Goal: Task Accomplishment & Management: Manage account settings

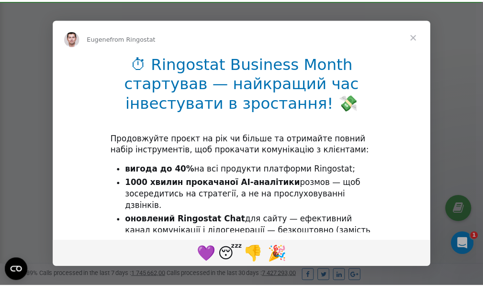
scroll to position [288, 0]
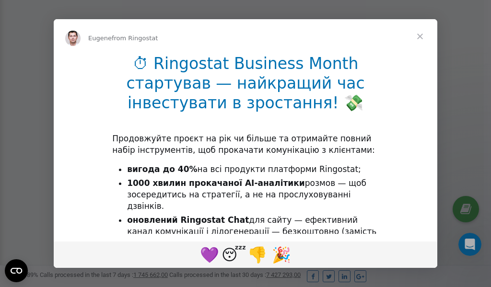
click at [421, 36] on span "Close" at bounding box center [419, 36] width 34 height 34
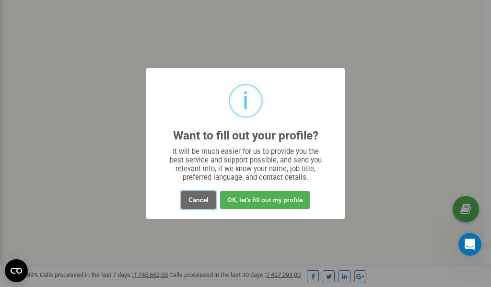
click at [200, 199] on button "Cancel" at bounding box center [198, 200] width 34 height 18
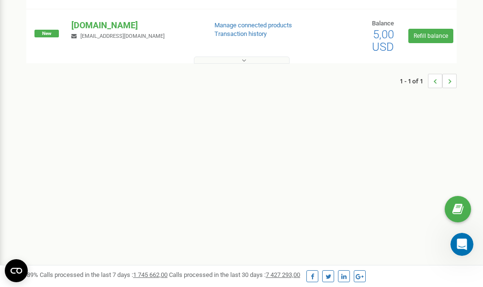
scroll to position [0, 0]
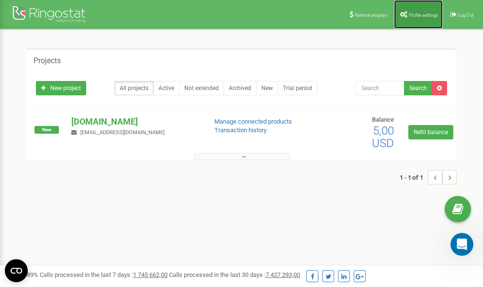
click at [420, 16] on span "Profile settings" at bounding box center [423, 14] width 29 height 5
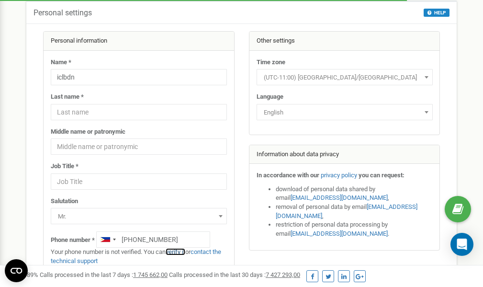
click at [179, 252] on link "verify it" at bounding box center [176, 251] width 20 height 7
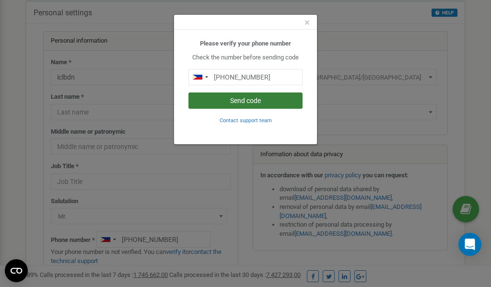
click at [264, 101] on button "Send code" at bounding box center [245, 100] width 114 height 16
